Goal: Information Seeking & Learning: Learn about a topic

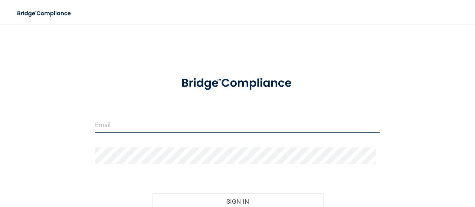
click at [217, 124] on input "email" at bounding box center [237, 124] width 285 height 17
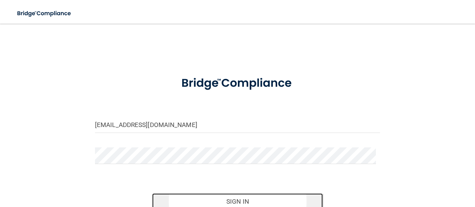
click at [237, 203] on button "Sign In" at bounding box center [237, 202] width 171 height 16
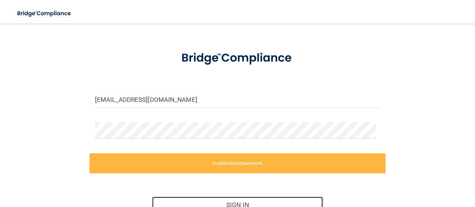
scroll to position [74, 0]
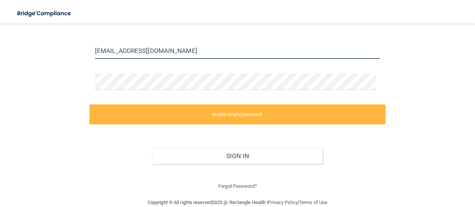
click at [185, 52] on input "meganhoscheid@gmail.com" at bounding box center [237, 50] width 285 height 17
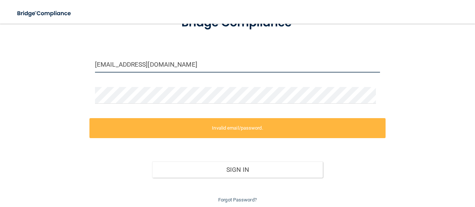
drag, startPoint x: 185, startPoint y: 52, endPoint x: 3, endPoint y: 27, distance: 184.1
click at [3, 27] on main "meganhoscheid@gmail.com Invalid email/password. You don't have permission to ac…" at bounding box center [237, 116] width 475 height 184
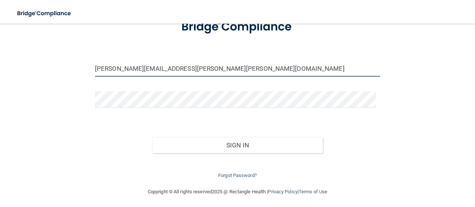
type input "megan.jewison@kottemann.com"
click at [152, 137] on button "Sign In" at bounding box center [237, 145] width 171 height 16
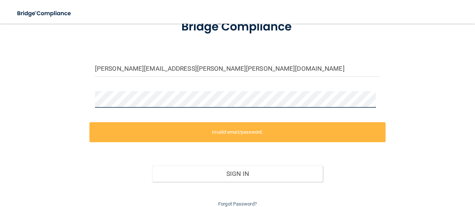
click at [0, 92] on main "megan.jewison@kottemann.com Invalid email/password. You don't have permission t…" at bounding box center [237, 116] width 475 height 184
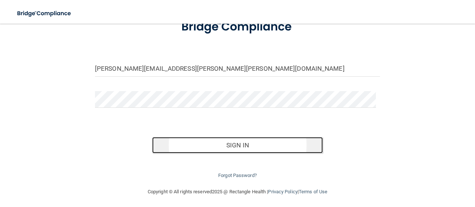
click at [207, 145] on button "Sign In" at bounding box center [237, 145] width 171 height 16
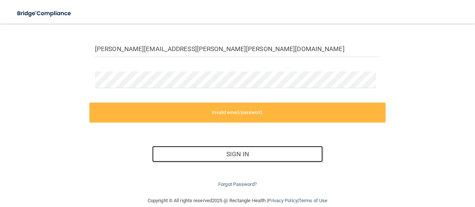
scroll to position [87, 0]
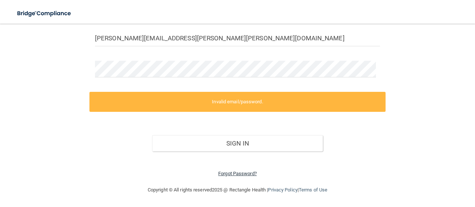
click at [225, 175] on link "Forgot Password?" at bounding box center [237, 174] width 39 height 6
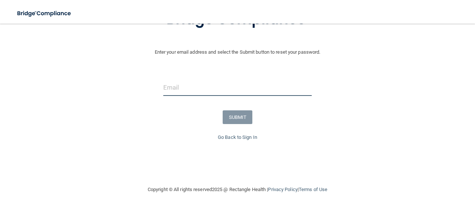
click at [233, 88] on input "email" at bounding box center [237, 87] width 148 height 17
type input "megan.jewison@kottemann.com"
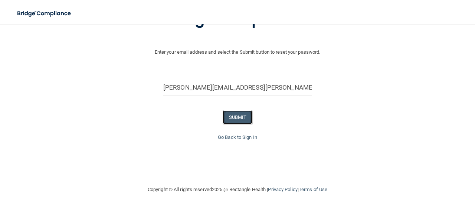
click at [236, 114] on button "SUBMIT" at bounding box center [238, 118] width 30 height 14
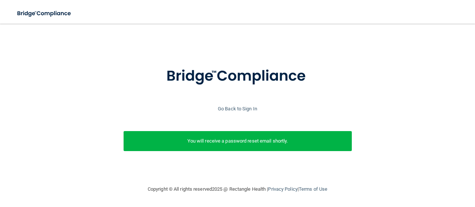
scroll to position [17, 0]
click at [244, 106] on link "Go Back to Sign In" at bounding box center [237, 109] width 39 height 6
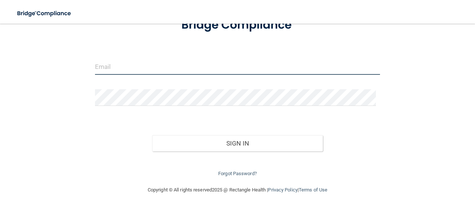
click at [204, 69] on input "email" at bounding box center [237, 66] width 285 height 17
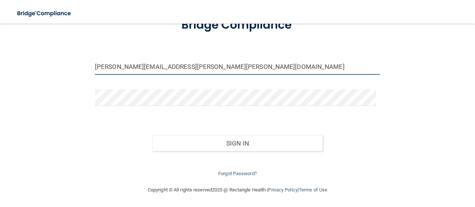
click at [172, 65] on input "megan.jewison@kottemann.com" at bounding box center [237, 66] width 285 height 17
type input "[PERSON_NAME][EMAIL_ADDRESS][PERSON_NAME][DOMAIN_NAME]"
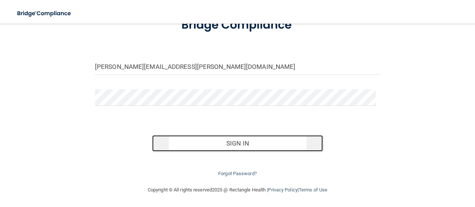
click at [194, 140] on button "Sign In" at bounding box center [237, 143] width 171 height 16
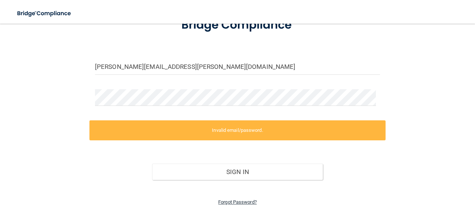
click at [233, 203] on link "Forgot Password?" at bounding box center [237, 203] width 39 height 6
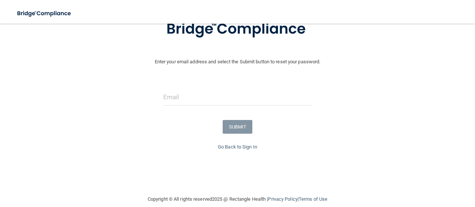
scroll to position [39, 0]
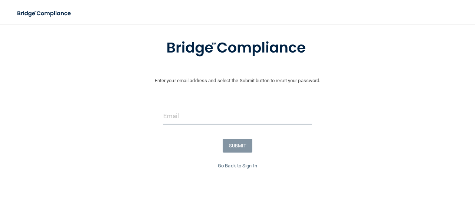
click at [181, 115] on input "email" at bounding box center [237, 116] width 148 height 17
type input "[PERSON_NAME][EMAIL_ADDRESS][PERSON_NAME][DOMAIN_NAME]"
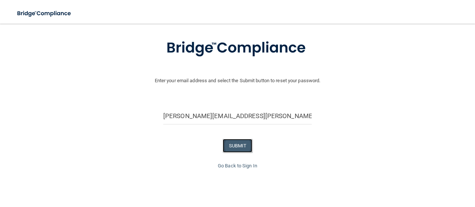
click at [229, 142] on button "SUBMIT" at bounding box center [238, 146] width 30 height 14
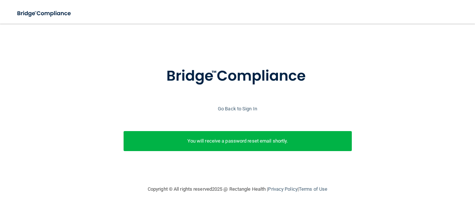
scroll to position [17, 0]
click at [243, 106] on link "Go Back to Sign In" at bounding box center [237, 109] width 39 height 6
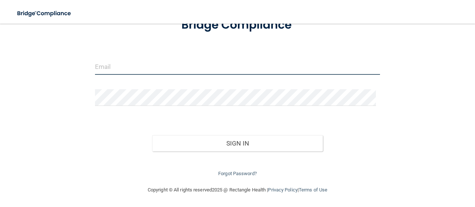
click at [113, 65] on input "email" at bounding box center [237, 66] width 285 height 17
type input "[PERSON_NAME][EMAIL_ADDRESS][PERSON_NAME][DOMAIN_NAME]"
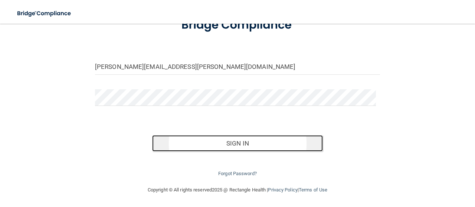
click at [177, 136] on button "Sign In" at bounding box center [237, 143] width 171 height 16
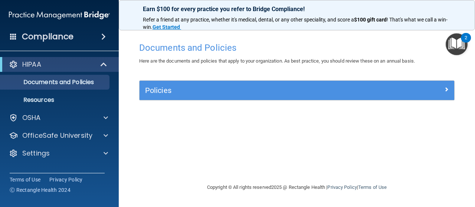
click at [451, 46] on img "Open Resource Center, 2 new notifications" at bounding box center [456, 44] width 22 height 22
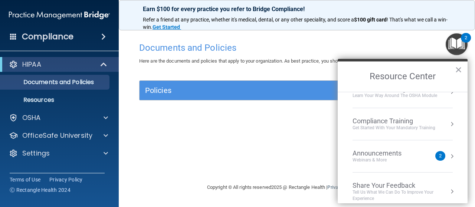
scroll to position [55, 0]
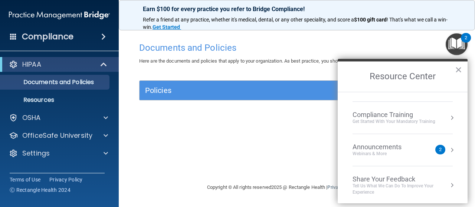
click at [463, 69] on h2 "Resource Center" at bounding box center [403, 77] width 130 height 30
click at [76, 86] on p "Documents and Policies" at bounding box center [55, 82] width 101 height 7
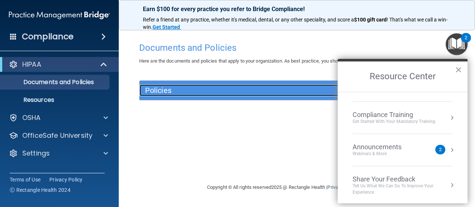
click at [173, 92] on h5 "Policies" at bounding box center [257, 90] width 225 height 8
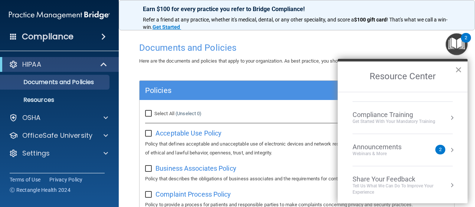
click at [458, 66] on button "×" at bounding box center [458, 70] width 7 height 12
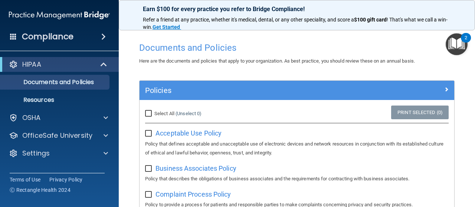
scroll to position [37, 0]
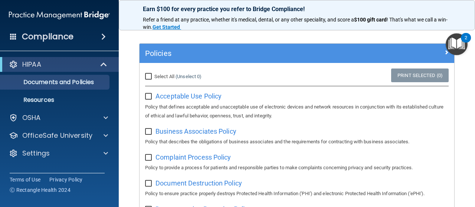
click at [146, 79] on input "Select All (Unselect 0) Unselect All" at bounding box center [149, 77] width 9 height 6
checkbox input "true"
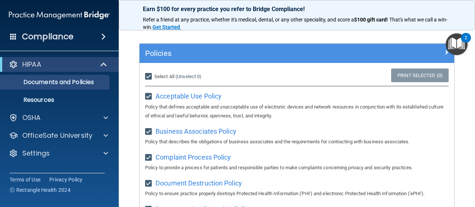
checkbox input "true"
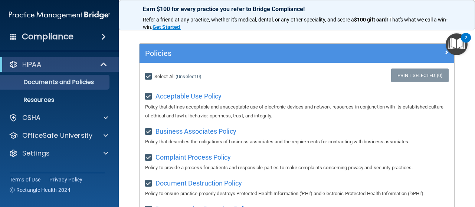
checkbox input "true"
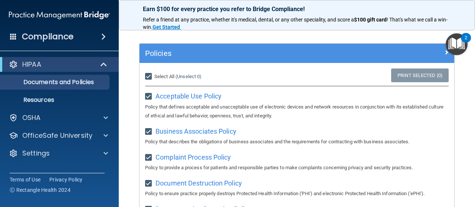
checkbox input "true"
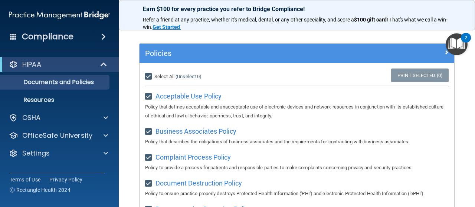
checkbox input "true"
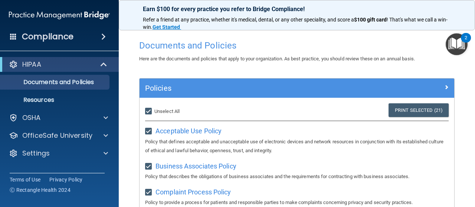
scroll to position [0, 0]
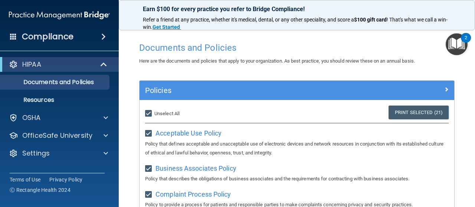
click at [150, 113] on input "Select All (Unselect 21) Unselect All" at bounding box center [149, 114] width 9 height 6
checkbox input "false"
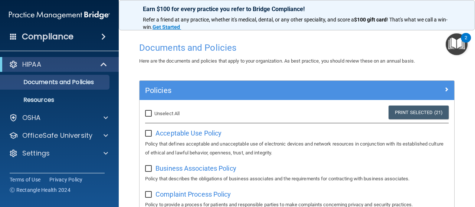
checkbox input "false"
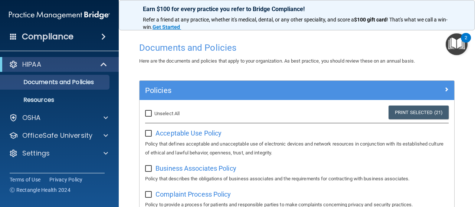
checkbox input "false"
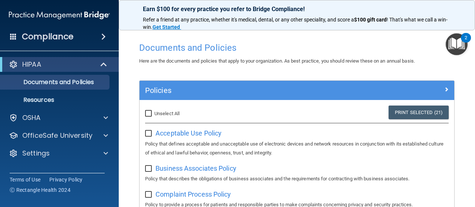
checkbox input "false"
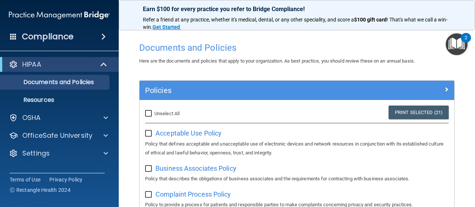
checkbox input "false"
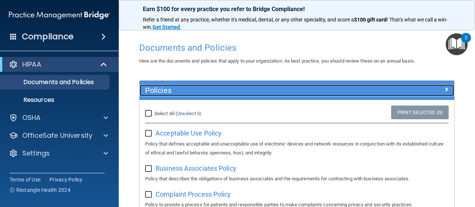
click at [444, 86] on span at bounding box center [446, 89] width 4 height 9
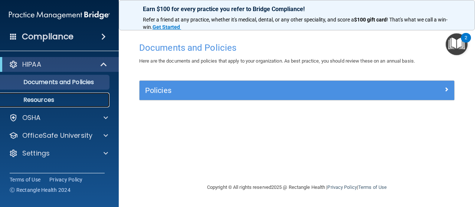
click at [39, 103] on p "Resources" at bounding box center [55, 99] width 101 height 7
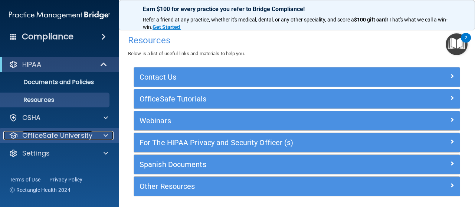
click at [55, 136] on p "OfficeSafe University" at bounding box center [57, 135] width 70 height 9
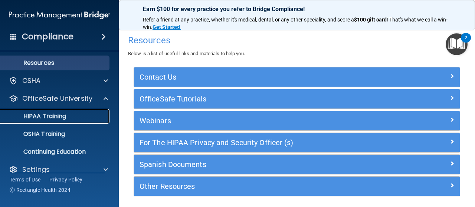
click at [52, 117] on p "HIPAA Training" at bounding box center [35, 116] width 61 height 7
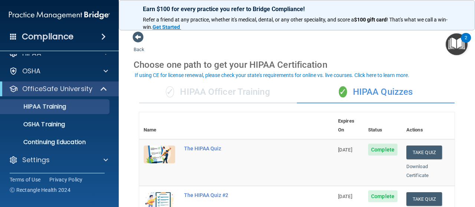
click at [248, 91] on div "✓ HIPAA Officer Training" at bounding box center [218, 92] width 158 height 22
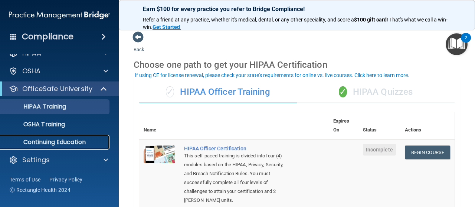
click at [54, 144] on p "Continuing Education" at bounding box center [55, 142] width 101 height 7
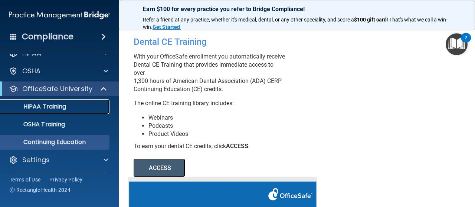
click at [18, 109] on p "HIPAA Training" at bounding box center [35, 106] width 61 height 7
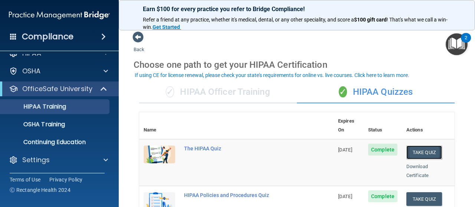
click at [419, 146] on button "Take Quiz" at bounding box center [424, 153] width 36 height 14
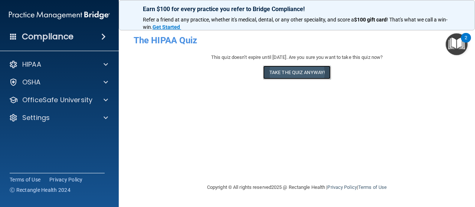
click at [287, 73] on button "Take the quiz anyway!" at bounding box center [297, 73] width 68 height 14
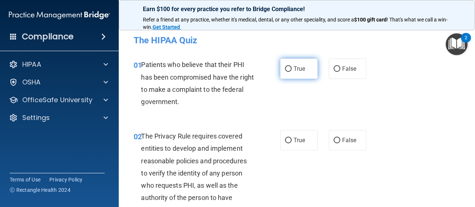
click at [292, 75] on label "True" at bounding box center [298, 69] width 37 height 20
click at [292, 72] on input "True" at bounding box center [288, 69] width 7 height 6
radio input "true"
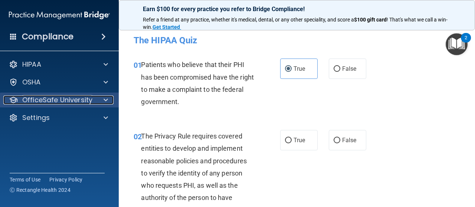
click at [45, 104] on p "OfficeSafe University" at bounding box center [57, 100] width 70 height 9
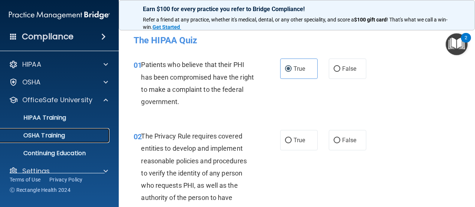
click at [48, 135] on p "OSHA Training" at bounding box center [35, 135] width 60 height 7
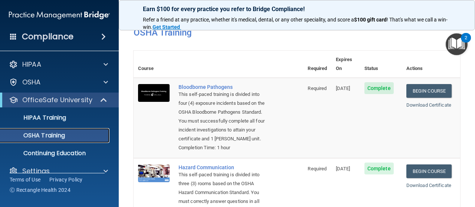
scroll to position [12, 0]
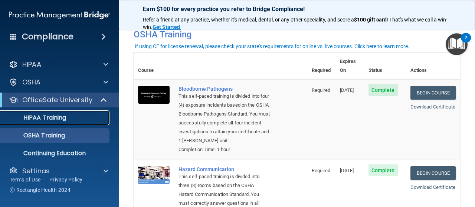
click at [23, 111] on link "HIPAA Training" at bounding box center [51, 118] width 117 height 15
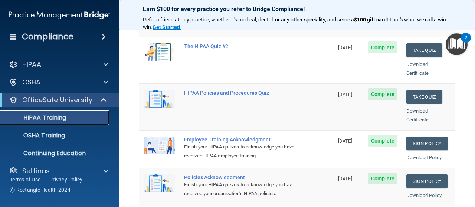
scroll to position [161, 0]
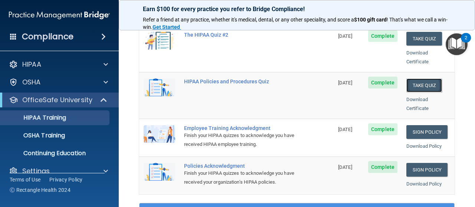
click at [417, 79] on button "Take Quiz" at bounding box center [424, 86] width 36 height 14
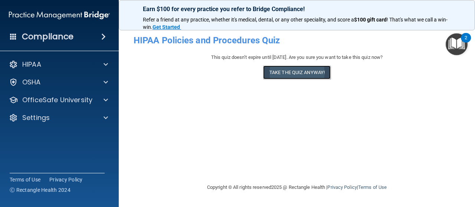
click at [279, 75] on button "Take the quiz anyway!" at bounding box center [297, 73] width 68 height 14
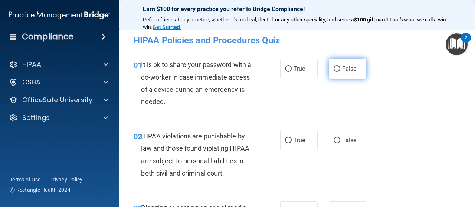
click at [343, 64] on label "False" at bounding box center [347, 69] width 37 height 20
click at [340, 66] on input "False" at bounding box center [336, 69] width 7 height 6
radio input "true"
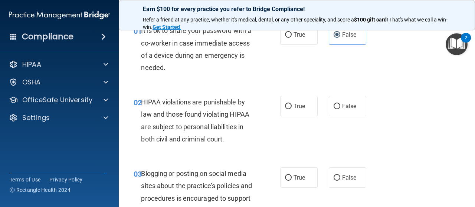
scroll to position [74, 0]
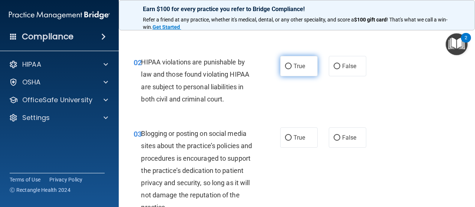
click at [299, 72] on label "True" at bounding box center [298, 66] width 37 height 20
click at [292, 69] on input "True" at bounding box center [288, 67] width 7 height 6
radio input "true"
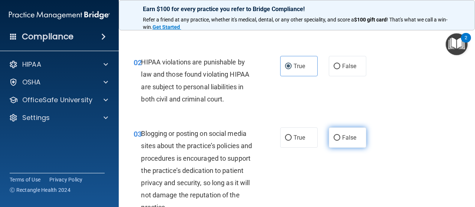
click at [334, 136] on input "False" at bounding box center [336, 138] width 7 height 6
radio input "true"
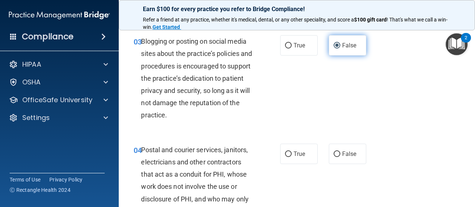
scroll to position [185, 0]
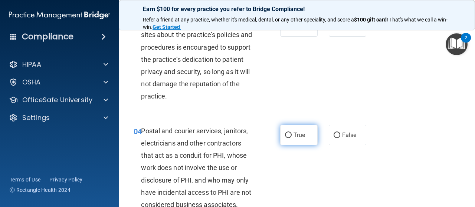
click at [280, 136] on label "True" at bounding box center [298, 135] width 37 height 20
click at [285, 136] on input "True" at bounding box center [288, 136] width 7 height 6
radio input "true"
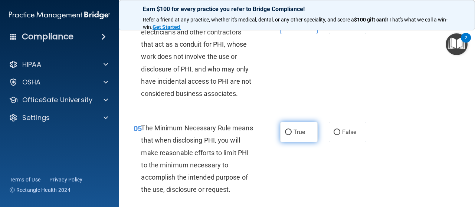
click at [298, 132] on span "True" at bounding box center [298, 132] width 11 height 7
click at [292, 132] on input "True" at bounding box center [288, 133] width 7 height 6
radio input "true"
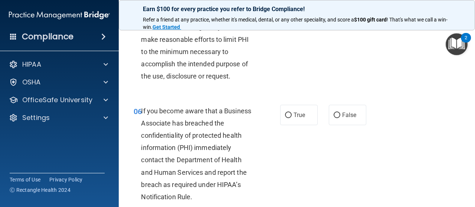
scroll to position [445, 0]
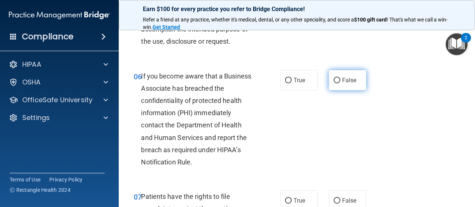
click at [351, 86] on label "False" at bounding box center [347, 80] width 37 height 20
click at [340, 83] on input "False" at bounding box center [336, 81] width 7 height 6
radio input "true"
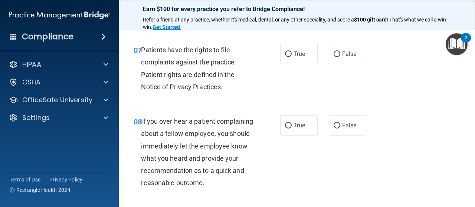
scroll to position [593, 0]
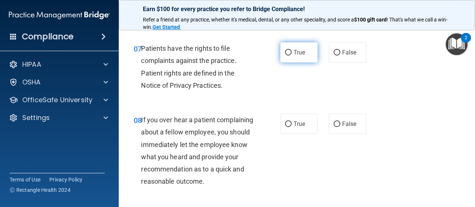
click at [286, 58] on label "True" at bounding box center [298, 52] width 37 height 20
click at [286, 56] on input "True" at bounding box center [288, 53] width 7 height 6
radio input "true"
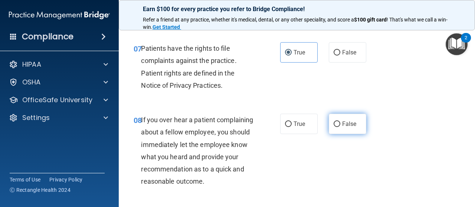
click at [353, 126] on label "False" at bounding box center [347, 124] width 37 height 20
click at [340, 126] on input "False" at bounding box center [336, 125] width 7 height 6
radio input "true"
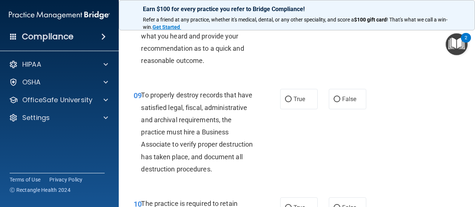
scroll to position [742, 0]
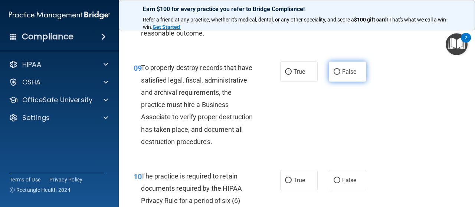
click at [335, 75] on input "False" at bounding box center [336, 72] width 7 height 6
radio input "true"
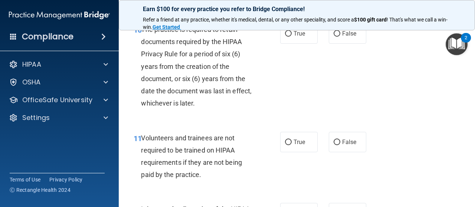
scroll to position [890, 0]
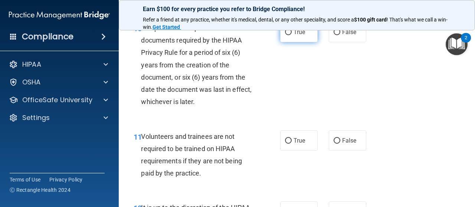
click at [305, 42] on label "True" at bounding box center [298, 32] width 37 height 20
click at [292, 35] on input "True" at bounding box center [288, 33] width 7 height 6
radio input "true"
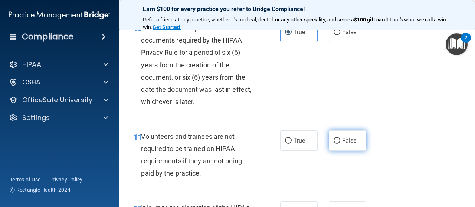
click at [343, 151] on label "False" at bounding box center [347, 141] width 37 height 20
click at [340, 144] on input "False" at bounding box center [336, 141] width 7 height 6
radio input "true"
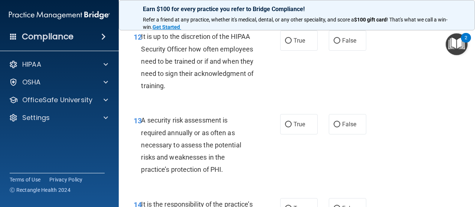
scroll to position [1076, 0]
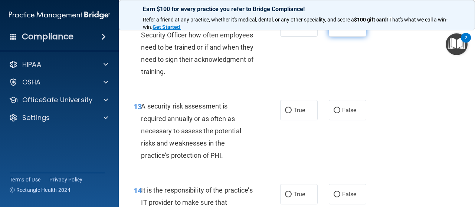
click at [329, 37] on label "False" at bounding box center [347, 26] width 37 height 20
click at [333, 30] on input "False" at bounding box center [336, 27] width 7 height 6
radio input "true"
click at [307, 121] on label "True" at bounding box center [298, 110] width 37 height 20
click at [292, 114] on input "True" at bounding box center [288, 111] width 7 height 6
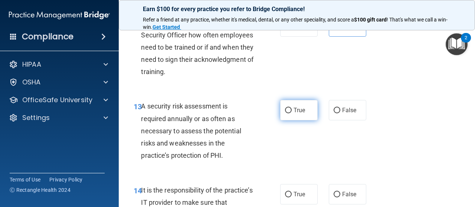
radio input "true"
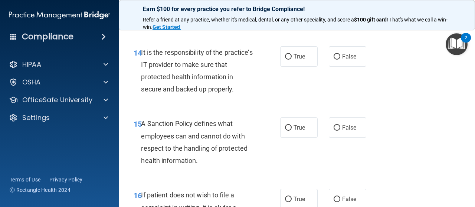
scroll to position [1224, 0]
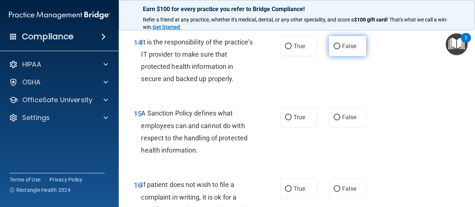
click at [338, 56] on label "False" at bounding box center [347, 46] width 37 height 20
click at [338, 49] on input "False" at bounding box center [336, 47] width 7 height 6
radio input "true"
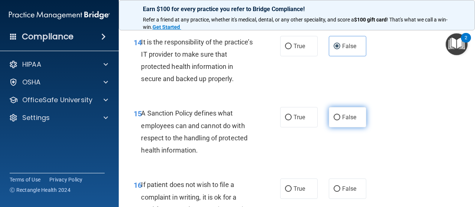
click at [332, 128] on label "False" at bounding box center [347, 117] width 37 height 20
click at [333, 121] on input "False" at bounding box center [336, 118] width 7 height 6
radio input "true"
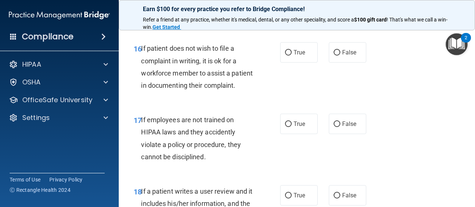
scroll to position [1372, 0]
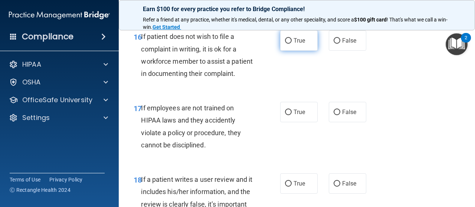
click at [299, 44] on span "True" at bounding box center [298, 40] width 11 height 7
click at [292, 44] on input "True" at bounding box center [288, 41] width 7 height 6
radio input "true"
click at [336, 115] on input "False" at bounding box center [336, 113] width 7 height 6
radio input "true"
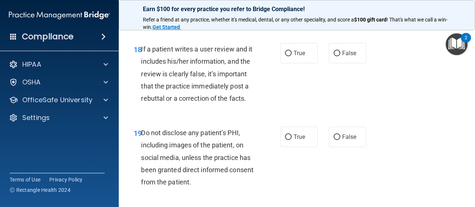
scroll to position [1521, 0]
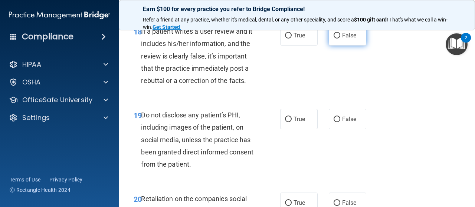
click at [357, 46] on label "False" at bounding box center [347, 35] width 37 height 20
click at [340, 39] on input "False" at bounding box center [336, 36] width 7 height 6
radio input "true"
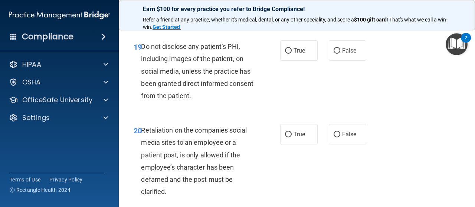
scroll to position [1595, 0]
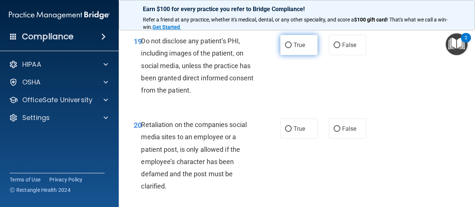
click at [285, 48] on input "True" at bounding box center [288, 46] width 7 height 6
radio input "true"
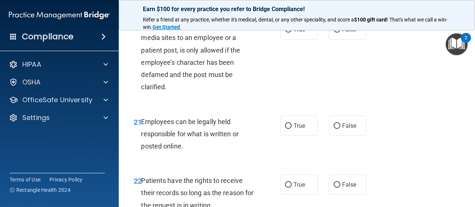
scroll to position [1706, 0]
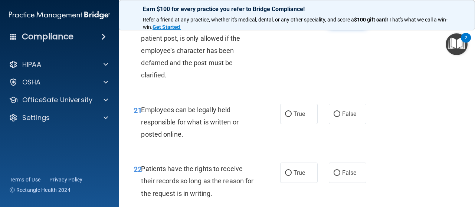
click at [355, 28] on label "False" at bounding box center [347, 17] width 37 height 20
click at [340, 21] on input "False" at bounding box center [336, 18] width 7 height 6
radio input "true"
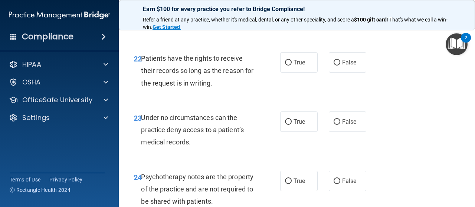
scroll to position [1818, 0]
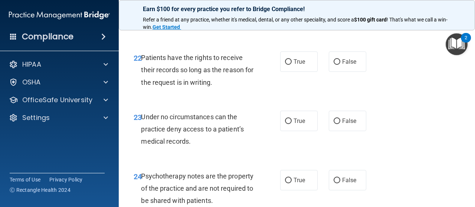
click at [302, 13] on label "True" at bounding box center [298, 3] width 37 height 20
click at [292, 6] on input "True" at bounding box center [288, 3] width 7 height 6
radio input "true"
click at [338, 72] on label "False" at bounding box center [347, 62] width 37 height 20
click at [338, 65] on input "False" at bounding box center [336, 62] width 7 height 6
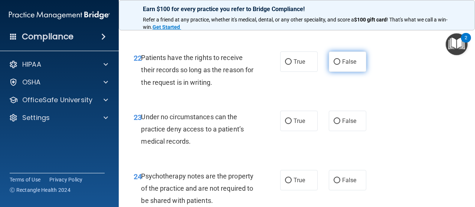
radio input "true"
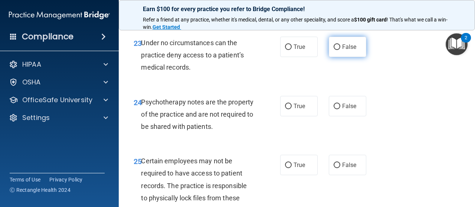
click at [349, 50] on span "False" at bounding box center [349, 46] width 14 height 7
click at [340, 50] on input "False" at bounding box center [336, 48] width 7 height 6
radio input "true"
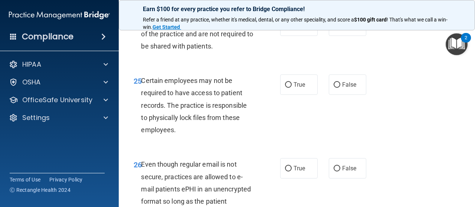
scroll to position [2003, 0]
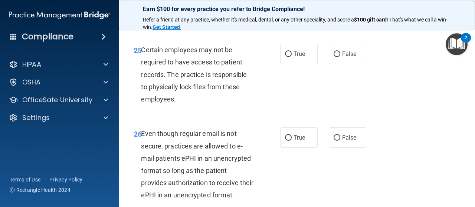
radio input "true"
click at [305, 64] on label "True" at bounding box center [298, 54] width 37 height 20
click at [292, 57] on input "True" at bounding box center [288, 55] width 7 height 6
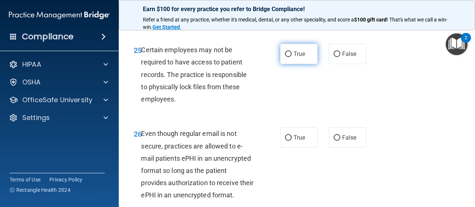
radio input "true"
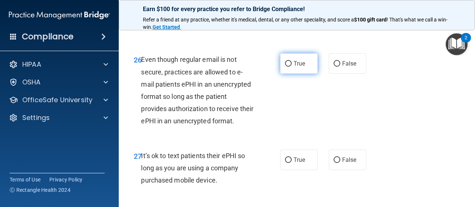
click at [296, 74] on label "True" at bounding box center [298, 63] width 37 height 20
click at [292, 67] on input "True" at bounding box center [288, 64] width 7 height 6
radio input "true"
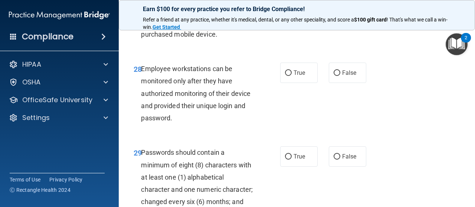
scroll to position [2226, 0]
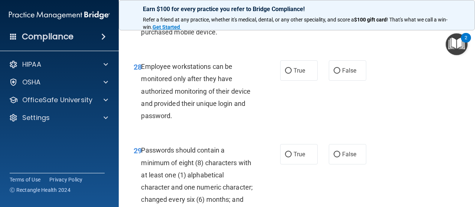
click at [342, 15] on span "False" at bounding box center [349, 11] width 14 height 7
click at [340, 15] on input "False" at bounding box center [336, 12] width 7 height 6
radio input "true"
click at [342, 81] on label "False" at bounding box center [347, 70] width 37 height 20
click at [340, 74] on input "False" at bounding box center [336, 71] width 7 height 6
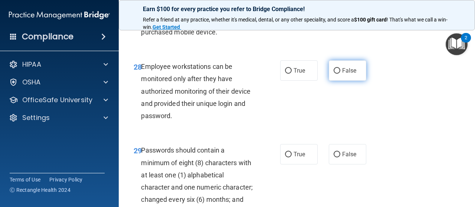
radio input "true"
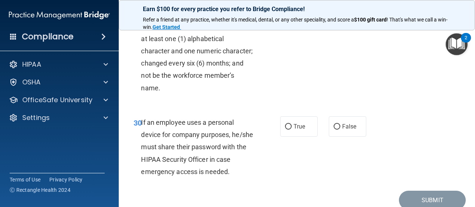
scroll to position [2374, 0]
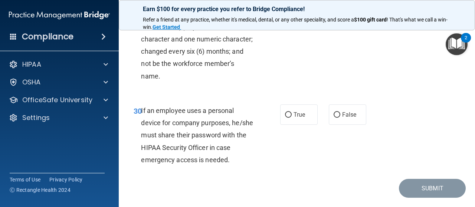
click at [294, 10] on span "True" at bounding box center [298, 6] width 11 height 7
click at [292, 9] on input "True" at bounding box center [288, 7] width 7 height 6
radio input "true"
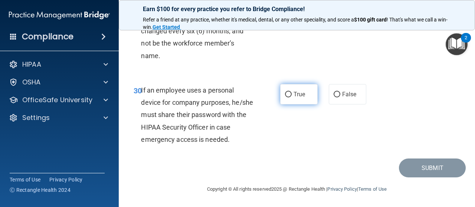
scroll to position [2443, 0]
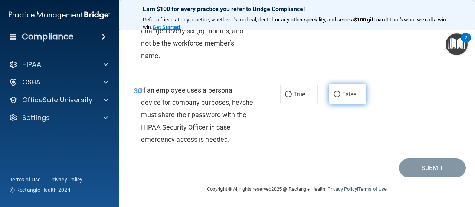
click at [356, 99] on label "False" at bounding box center [347, 94] width 37 height 20
click at [340, 98] on input "False" at bounding box center [336, 95] width 7 height 6
radio input "true"
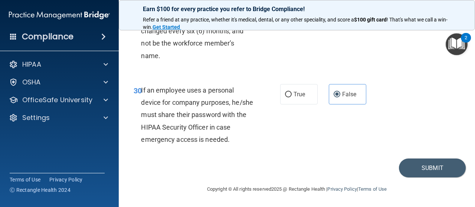
click at [412, 158] on div "30 If an employee uses a personal device for company purposes, he/she must shar…" at bounding box center [297, 117] width 338 height 84
click at [419, 166] on button "Submit" at bounding box center [432, 168] width 67 height 19
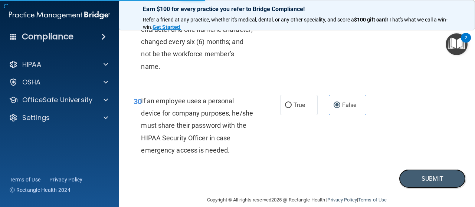
scroll to position [2369, 0]
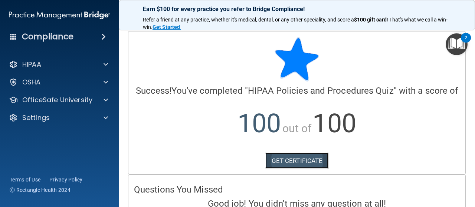
click at [312, 166] on link "GET CERTIFICATE" at bounding box center [296, 161] width 63 height 16
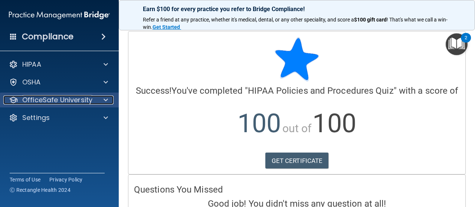
click at [89, 100] on p "OfficeSafe University" at bounding box center [57, 100] width 70 height 9
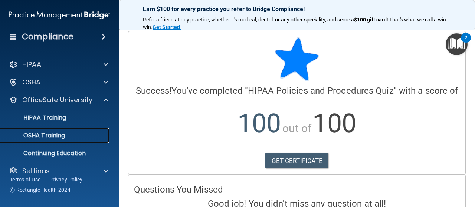
click at [75, 140] on link "OSHA Training" at bounding box center [51, 135] width 117 height 15
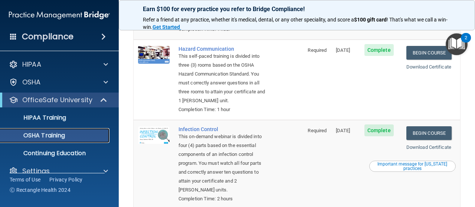
scroll to position [148, 0]
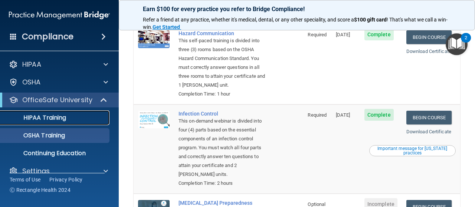
click at [43, 116] on p "HIPAA Training" at bounding box center [35, 117] width 61 height 7
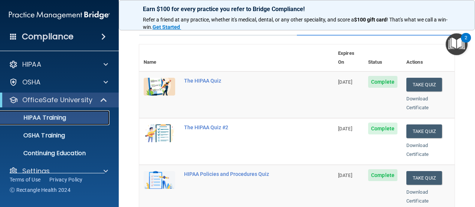
scroll to position [37, 0]
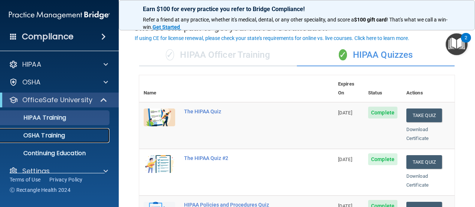
click at [34, 142] on link "OSHA Training" at bounding box center [51, 135] width 117 height 15
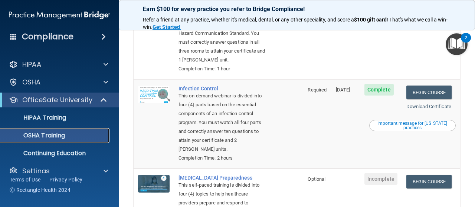
scroll to position [185, 0]
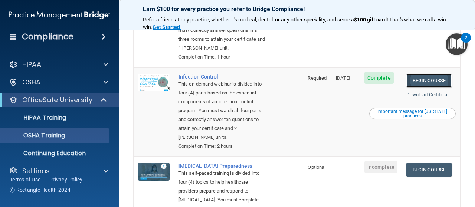
click at [418, 88] on link "Begin Course" at bounding box center [428, 81] width 45 height 14
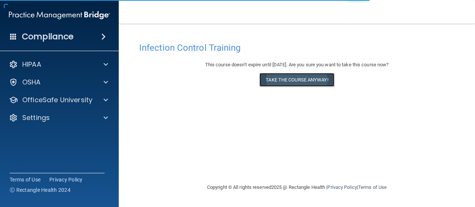
click at [278, 78] on button "Take the course anyway!" at bounding box center [296, 80] width 75 height 14
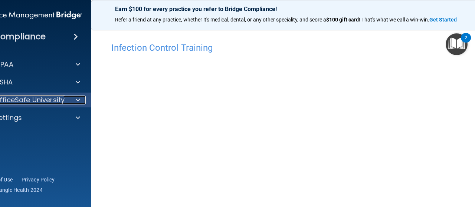
click at [13, 98] on p "OfficeSafe University" at bounding box center [29, 100] width 70 height 9
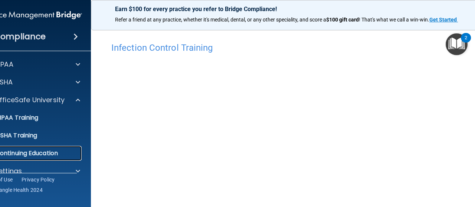
click at [22, 153] on p "Continuing Education" at bounding box center [27, 153] width 101 height 7
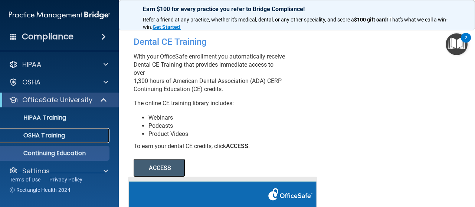
click at [45, 137] on p "OSHA Training" at bounding box center [35, 135] width 60 height 7
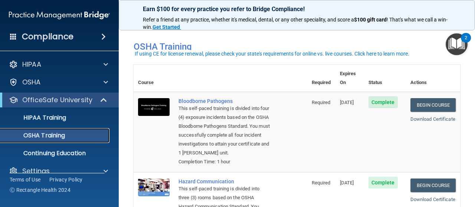
scroll to position [37, 0]
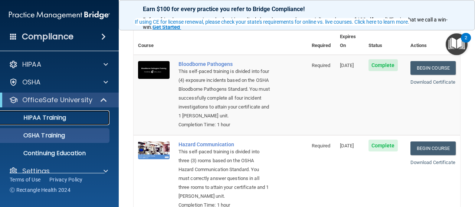
click at [44, 119] on p "HIPAA Training" at bounding box center [35, 117] width 61 height 7
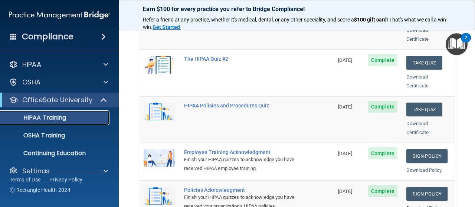
scroll to position [148, 0]
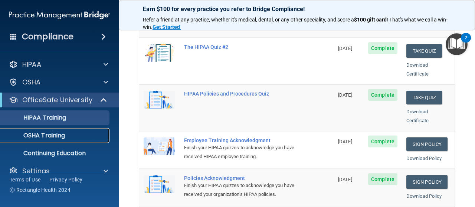
click at [62, 136] on p "OSHA Training" at bounding box center [35, 135] width 60 height 7
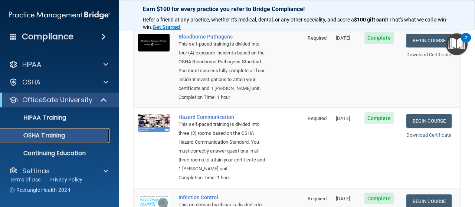
scroll to position [49, 0]
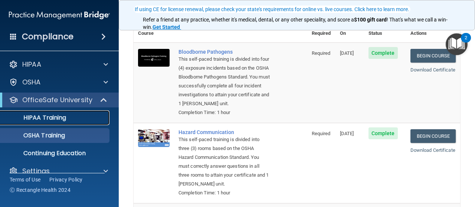
click at [51, 116] on p "HIPAA Training" at bounding box center [35, 117] width 61 height 7
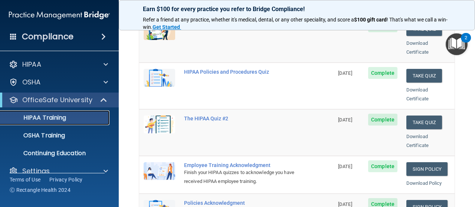
scroll to position [161, 0]
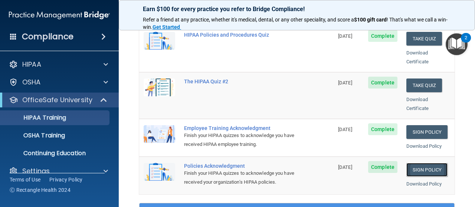
click at [415, 166] on link "Sign Policy" at bounding box center [426, 170] width 41 height 14
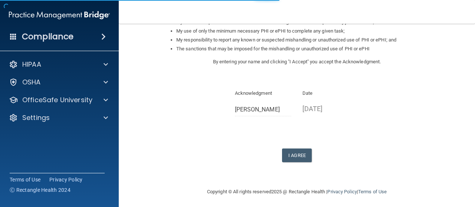
scroll to position [132, 0]
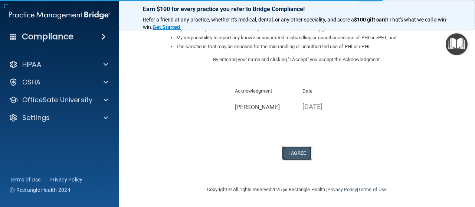
click at [288, 154] on button "I Agree" at bounding box center [297, 154] width 30 height 14
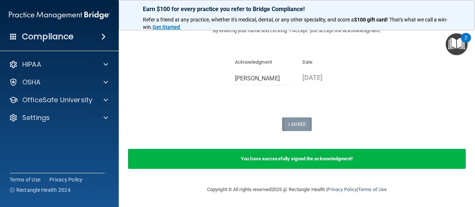
scroll to position [161, 0]
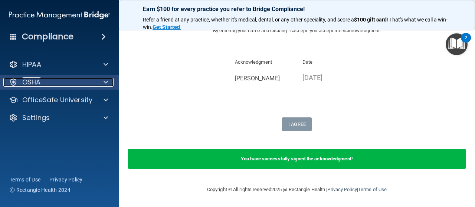
click at [41, 79] on div "OSHA" at bounding box center [49, 82] width 92 height 9
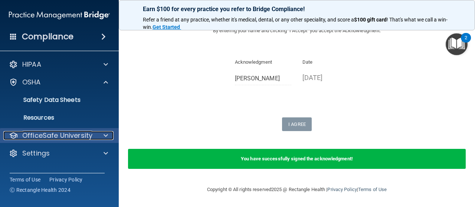
click at [49, 137] on p "OfficeSafe University" at bounding box center [57, 135] width 70 height 9
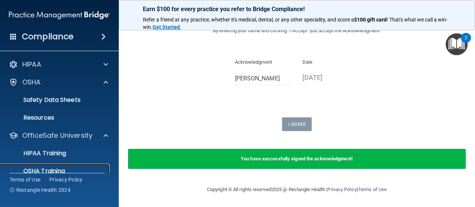
click at [50, 173] on p "OSHA Training" at bounding box center [35, 171] width 60 height 7
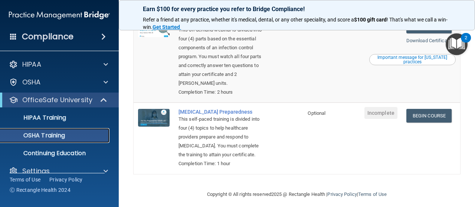
scroll to position [198, 0]
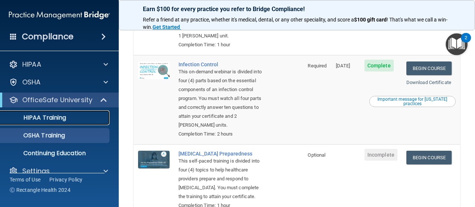
click at [43, 121] on p "HIPAA Training" at bounding box center [35, 117] width 61 height 7
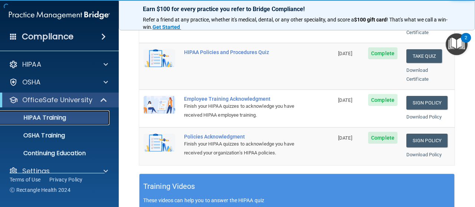
scroll to position [178, 0]
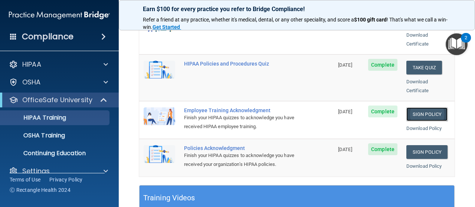
click at [415, 108] on link "Sign Policy" at bounding box center [426, 115] width 41 height 14
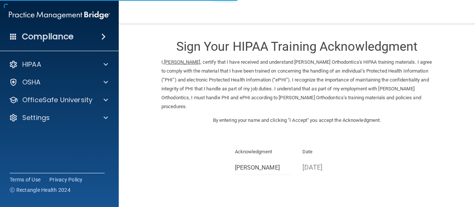
scroll to position [61, 0]
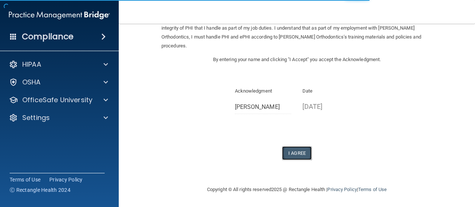
click at [291, 148] on button "I Agree" at bounding box center [297, 154] width 30 height 14
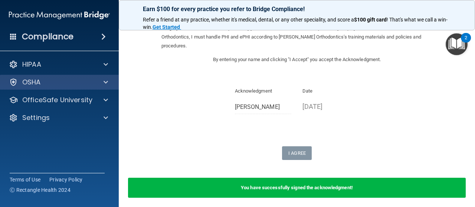
click at [92, 87] on div "OSHA" at bounding box center [59, 82] width 119 height 15
click at [102, 83] on div at bounding box center [104, 82] width 19 height 9
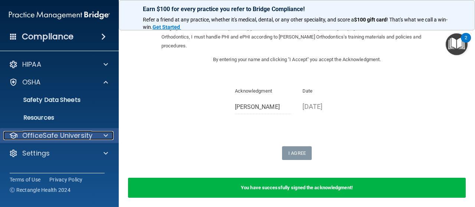
click at [36, 134] on p "OfficeSafe University" at bounding box center [57, 135] width 70 height 9
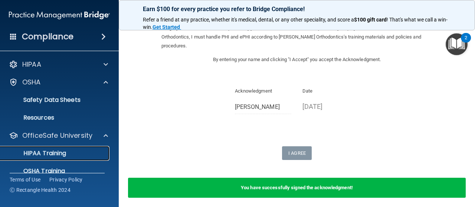
click at [37, 150] on p "HIPAA Training" at bounding box center [35, 153] width 61 height 7
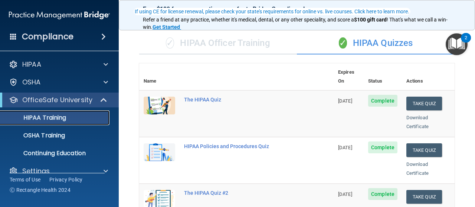
scroll to position [86, 0]
